Goal: Task Accomplishment & Management: Use online tool/utility

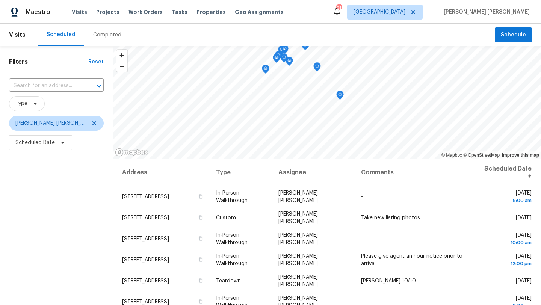
scroll to position [15, 0]
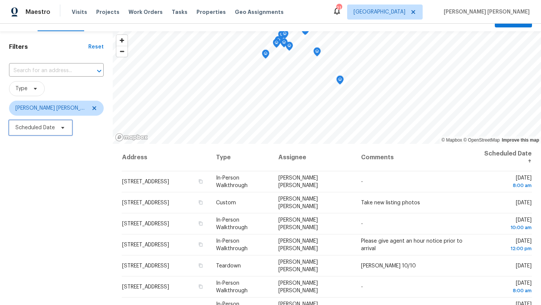
click at [56, 130] on span "Scheduled Date" at bounding box center [40, 127] width 63 height 15
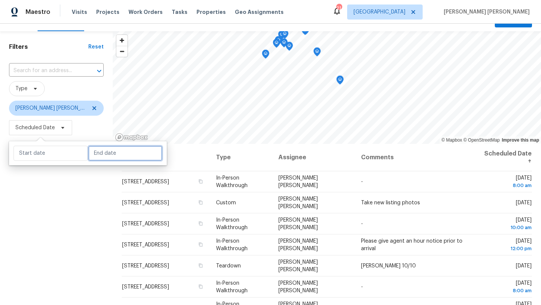
select select "9"
select select "2025"
select select "10"
select select "2025"
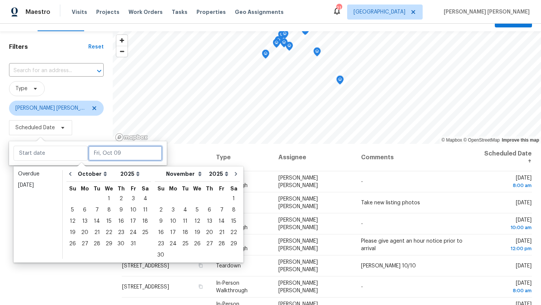
click at [96, 149] on input "text" at bounding box center [125, 153] width 74 height 15
click at [119, 210] on div "9" at bounding box center [121, 210] width 12 height 11
type input "Thu, Oct 09"
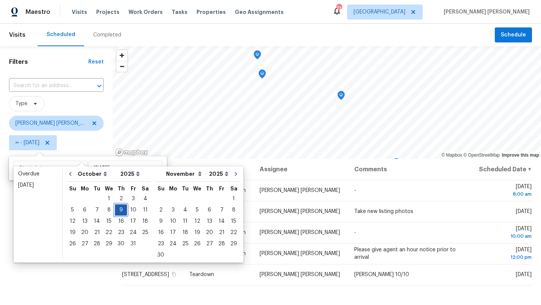
click at [118, 210] on div "9" at bounding box center [121, 210] width 12 height 11
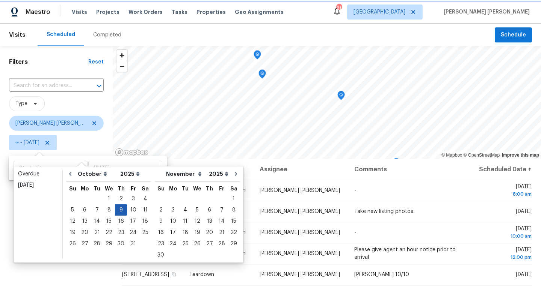
type input "Thu, Oct 09"
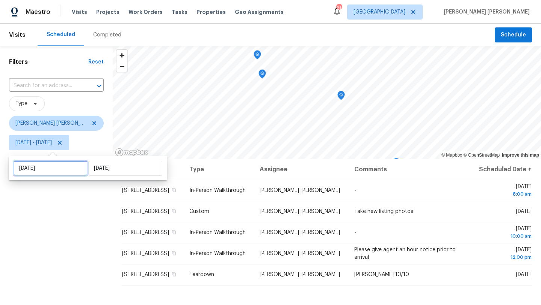
click at [51, 172] on input "Thu, Oct 09" at bounding box center [51, 168] width 74 height 15
select select "9"
select select "2025"
select select "10"
select select "2025"
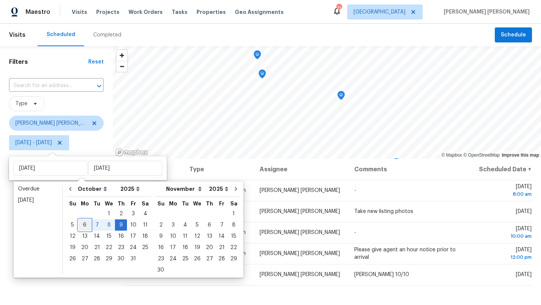
click at [83, 223] on div "6" at bounding box center [84, 225] width 12 height 11
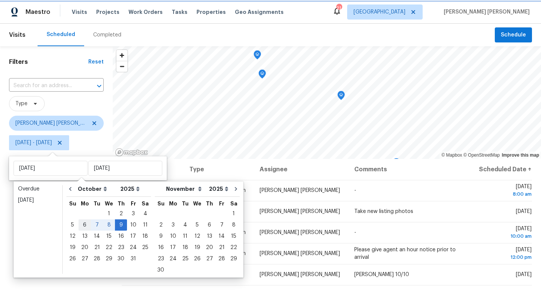
type input "Mon, Oct 06"
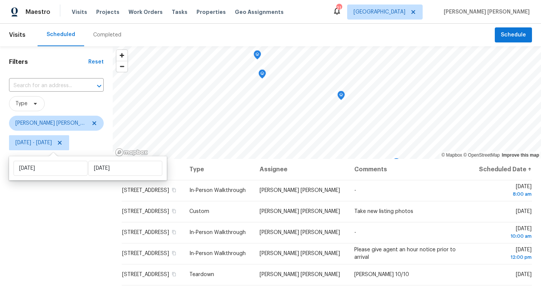
click at [40, 252] on div "Filters Reset ​ Type David Puente Yanes Mon, Oct 06 - Thu, Oct 09" at bounding box center [56, 224] width 113 height 357
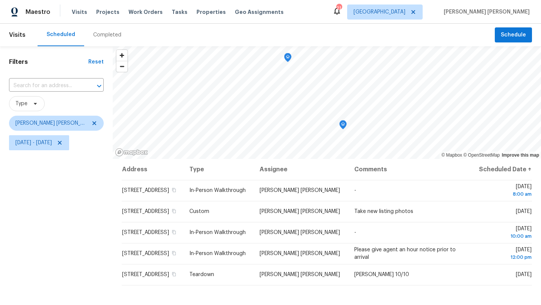
click at [306, 41] on div "Visits Scheduled Completed Schedule Filters Reset ​ Type David Puente Yanes Mon…" at bounding box center [270, 164] width 541 height 281
click at [342, 125] on icon "Map marker" at bounding box center [344, 125] width 4 height 2
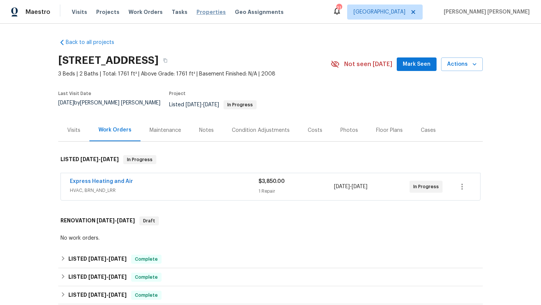
click at [202, 11] on span "Properties" at bounding box center [210, 12] width 29 height 8
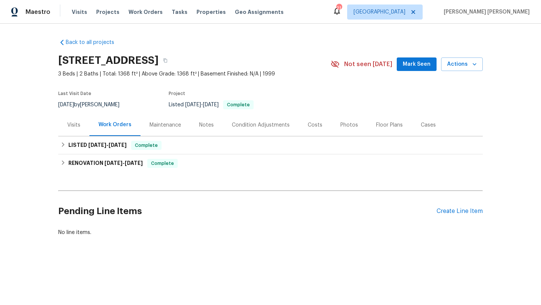
click at [67, 131] on div "Visits" at bounding box center [73, 125] width 31 height 22
